Goal: Navigation & Orientation: Find specific page/section

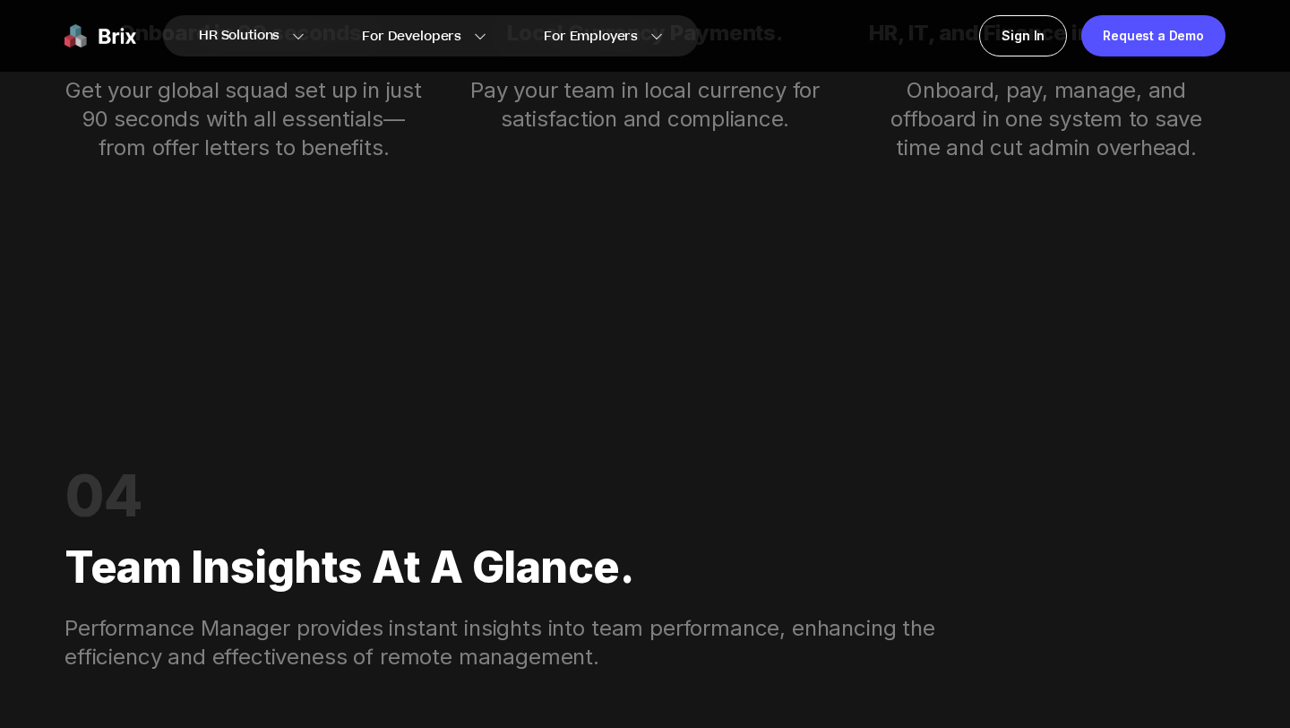
scroll to position [4080, 0]
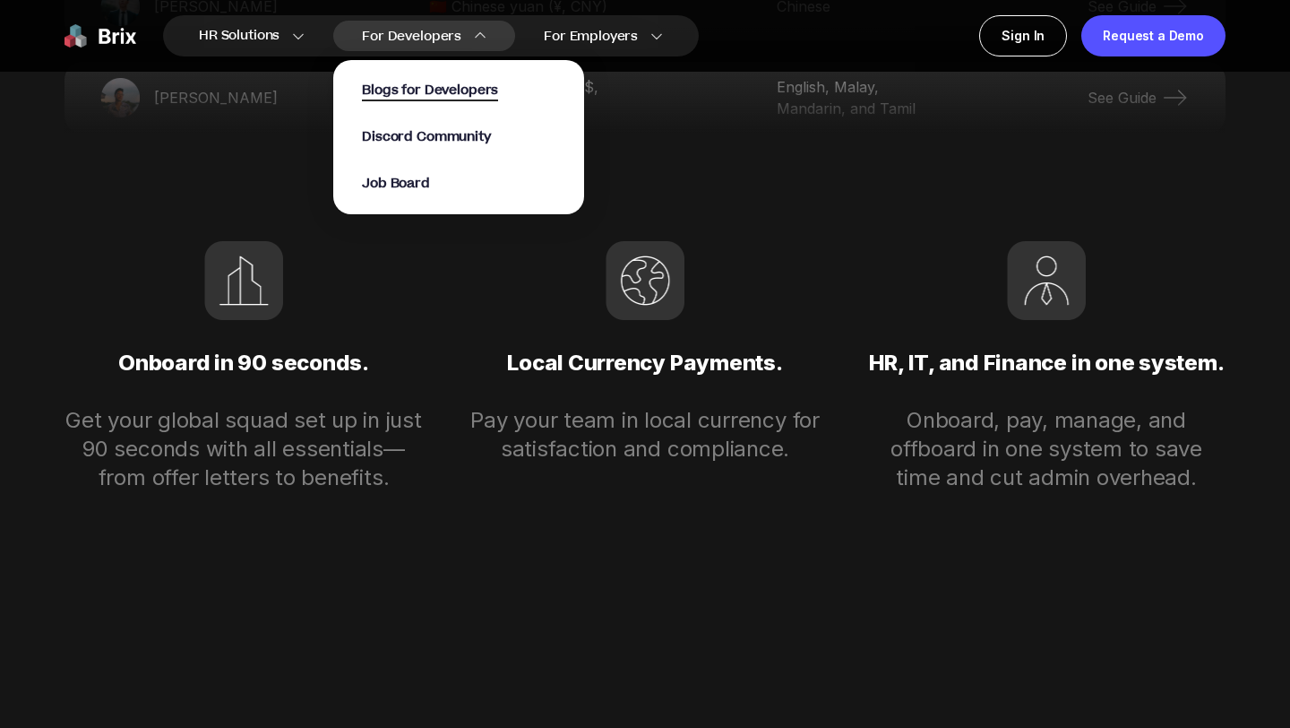
click at [449, 95] on span "Blogs for Developers" at bounding box center [430, 91] width 136 height 21
